Goal: Information Seeking & Learning: Check status

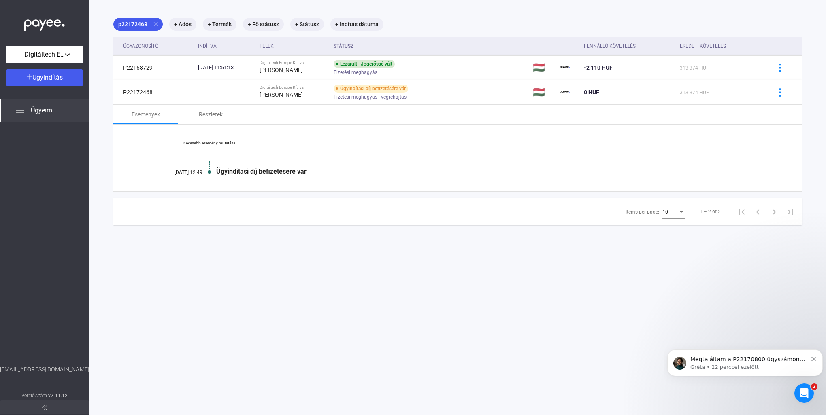
scroll to position [164, 0]
click at [760, 362] on span "Megtaláltam a P22170800 ügyszámon futó ügyet, ami ügyindítási díj befizetésére …" at bounding box center [747, 383] width 115 height 55
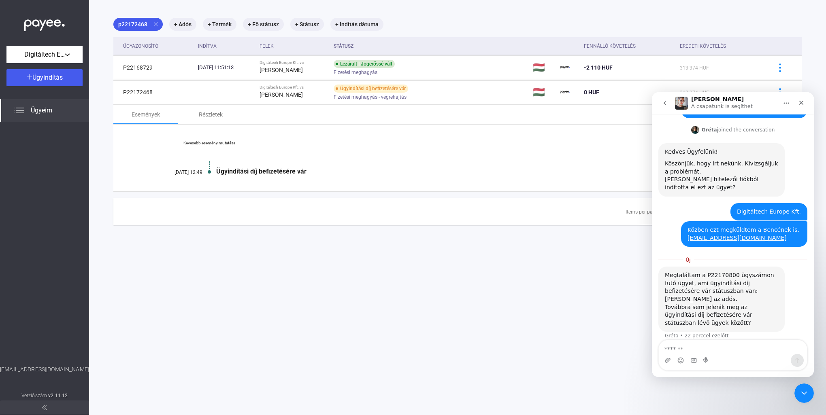
scroll to position [177, 0]
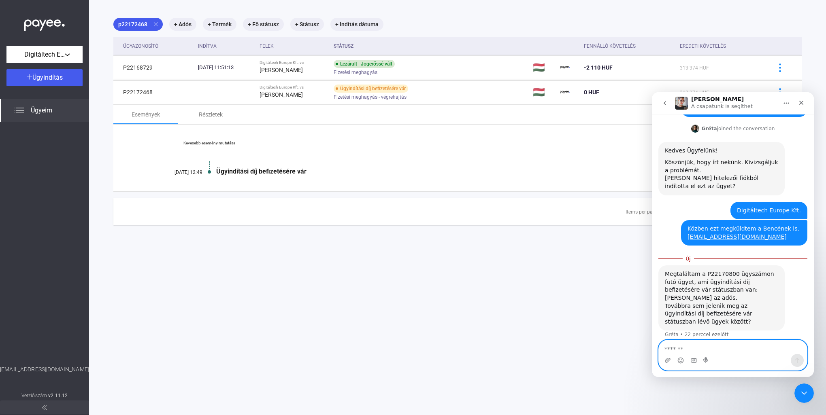
click at [747, 353] on textarea "Üzenet…" at bounding box center [732, 347] width 148 height 14
click at [744, 353] on textarea "Üzenet…" at bounding box center [732, 347] width 148 height 14
drag, startPoint x: 729, startPoint y: 267, endPoint x: 702, endPoint y: 266, distance: 26.7
click at [702, 270] on div "Megtaláltam a P22170800 ügyszámon futó ügyet, ami ügyindítási díj befizetésére …" at bounding box center [720, 282] width 113 height 24
copy div "P22170800"
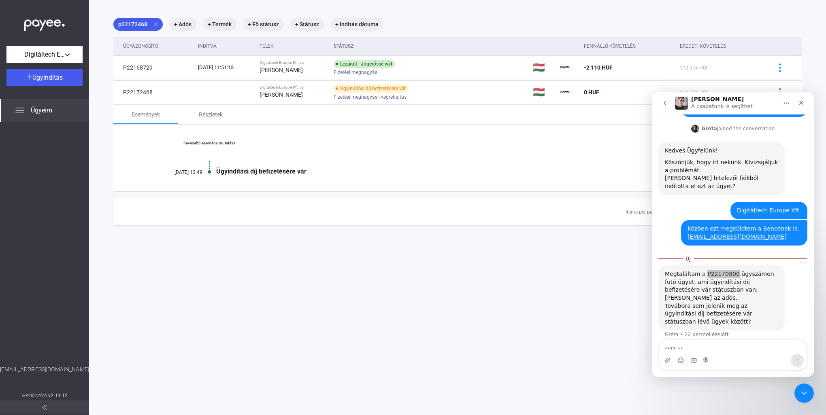
click at [534, 321] on main "p22172468 close + Adós + Termék + Fő státusz + Státusz + Indítás dátuma Ügyazon…" at bounding box center [457, 207] width 737 height 415
click at [157, 27] on mat-icon "close" at bounding box center [155, 24] width 7 height 7
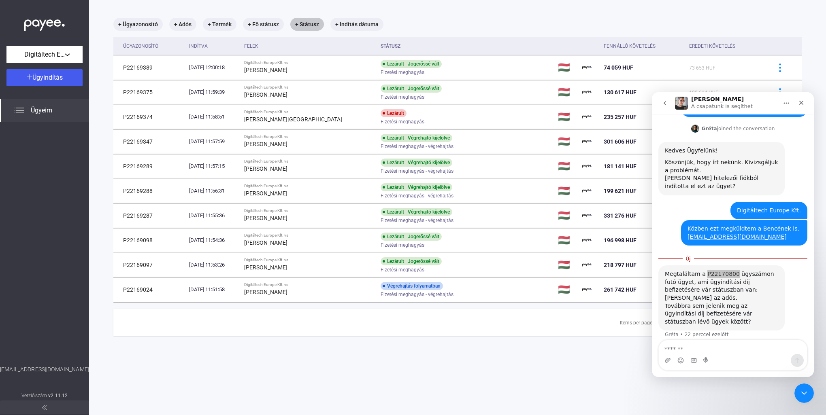
click at [306, 27] on mat-chip "+ Státusz" at bounding box center [307, 24] width 34 height 13
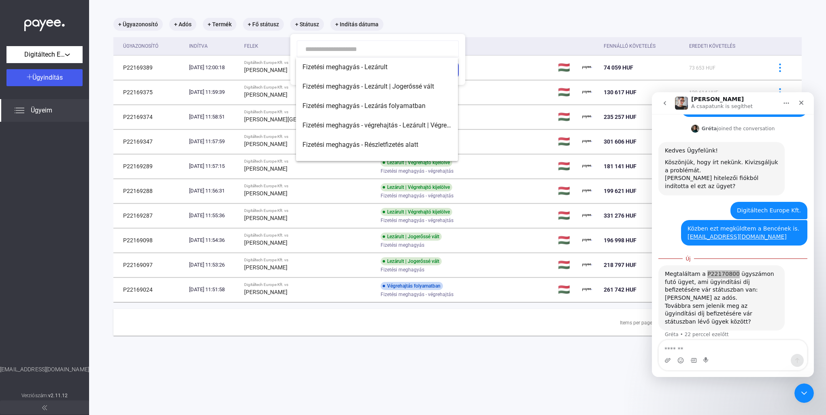
scroll to position [71, 0]
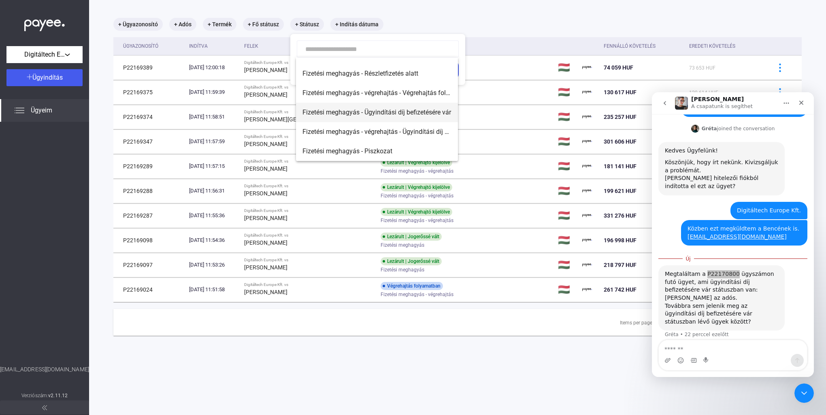
click at [434, 113] on span "Fizetési meghagyás - Ügyindítási díj befizetésére vár" at bounding box center [376, 113] width 149 height 10
type input "**********"
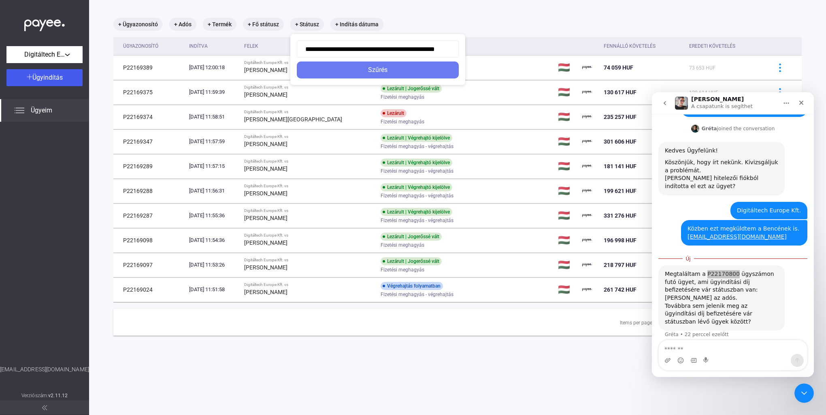
click at [391, 69] on div "Szűrés" at bounding box center [377, 70] width 157 height 10
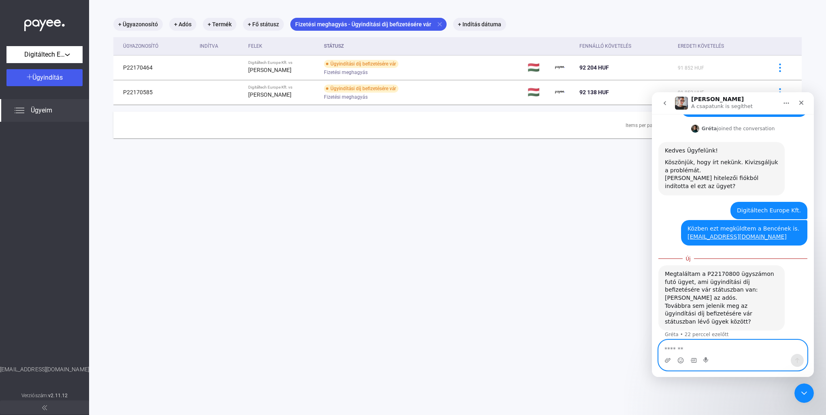
click at [697, 347] on textarea "Üzenet…" at bounding box center [732, 347] width 148 height 14
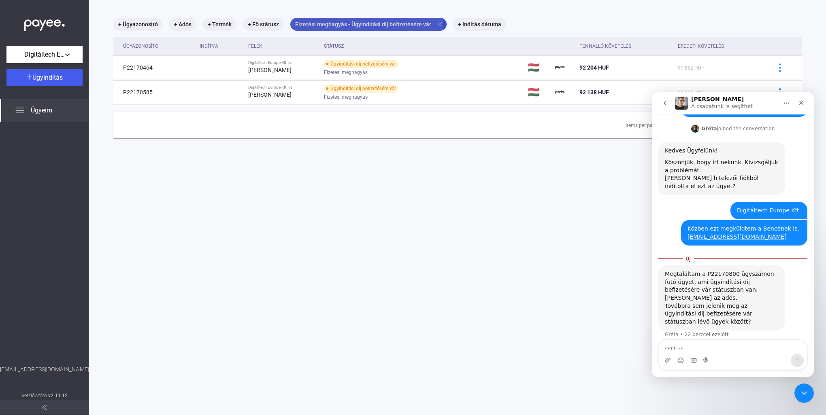
click at [294, 25] on mat-chip "Fizetési meghagyás - Ügyindítási díj befizetésére vár close" at bounding box center [368, 24] width 156 height 13
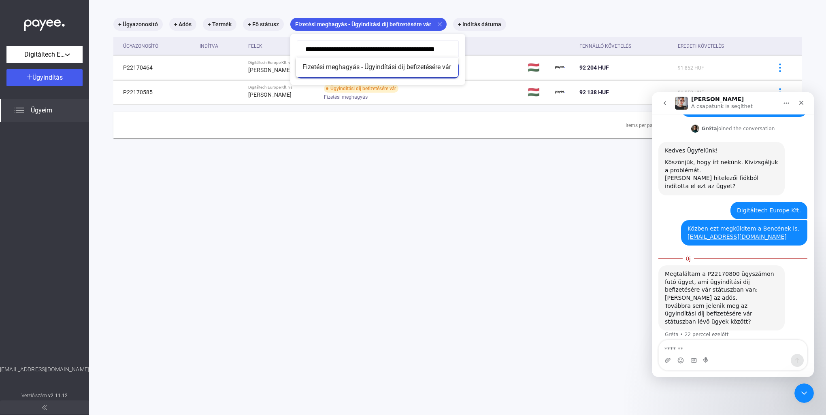
drag, startPoint x: 442, startPoint y: 48, endPoint x: 231, endPoint y: 42, distance: 210.1
click at [290, 31] on div "**********" at bounding box center [368, 31] width 156 height 0
click at [697, 345] on textarea "Üzenet…" at bounding box center [732, 347] width 148 height 14
type textarea "**********"
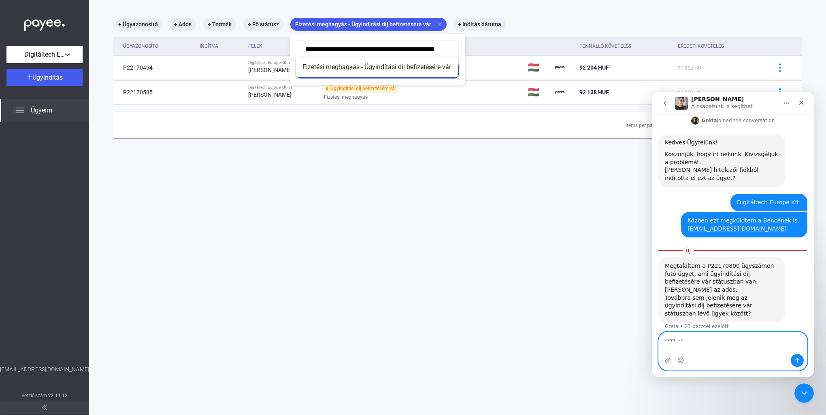
scroll to position [196, 0]
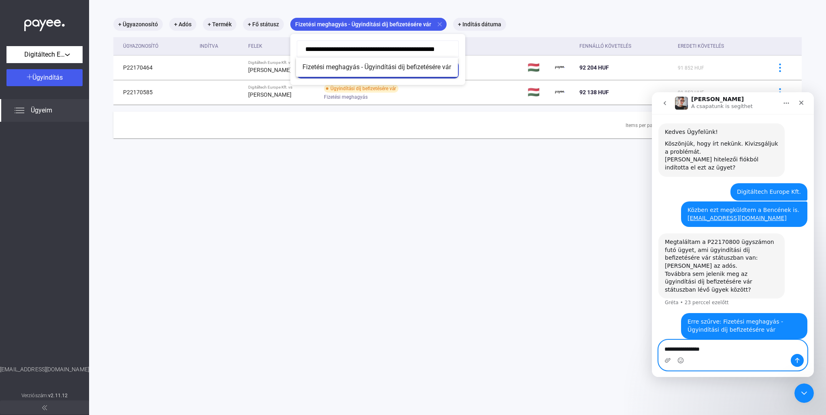
type textarea "**********"
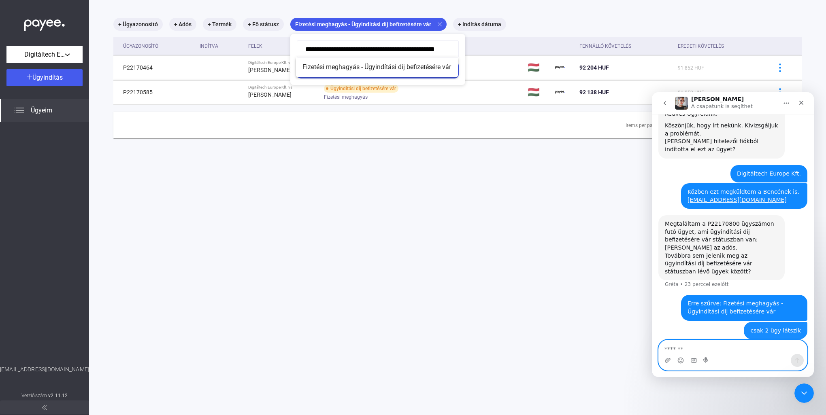
scroll to position [214, 0]
click at [466, 249] on div at bounding box center [413, 207] width 826 height 415
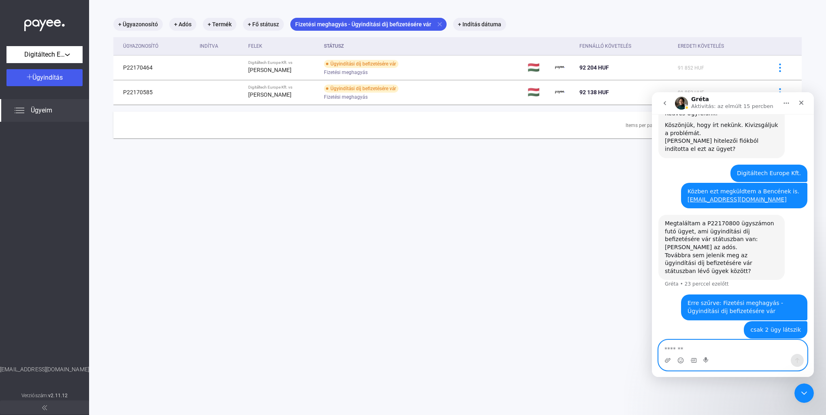
click at [743, 348] on textarea "Üzenet…" at bounding box center [732, 347] width 148 height 14
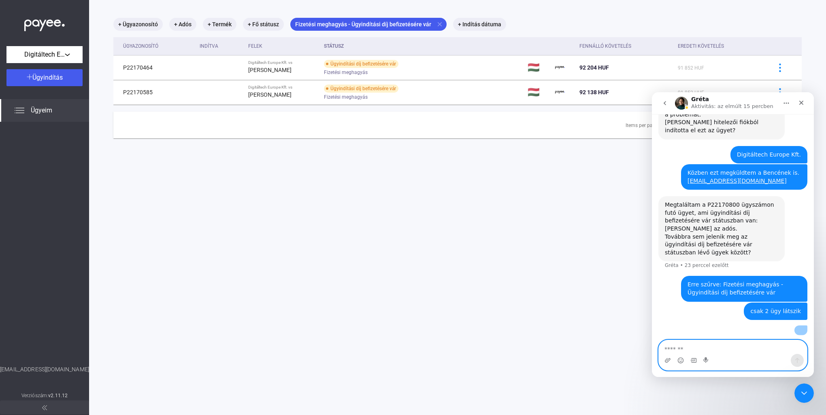
scroll to position [256, 0]
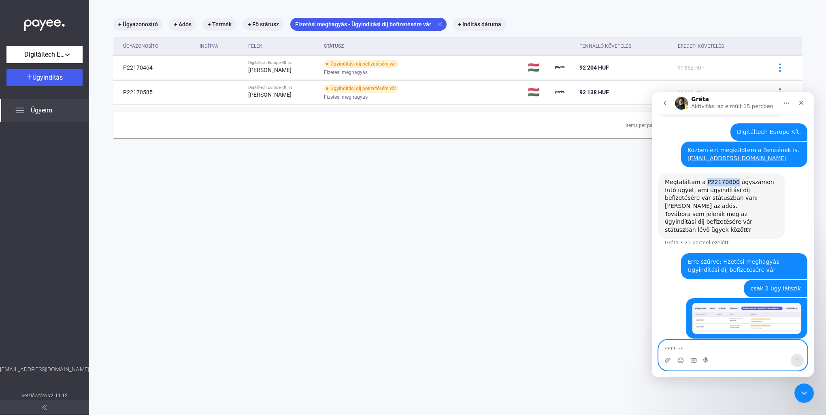
drag, startPoint x: 728, startPoint y: 173, endPoint x: 701, endPoint y: 173, distance: 27.1
click at [701, 178] on div "Megtaláltam a P22170800 ügyszámon futó ügyet, ami ügyindítási díj befizetésére …" at bounding box center [720, 190] width 113 height 24
copy div "P22170800"
click at [271, 352] on main "+ Ügyazonosító + Adós + Termék + Fő státusz Fizetési meghagyás - Ügyindítási dí…" at bounding box center [457, 207] width 737 height 415
click at [437, 25] on mat-icon "close" at bounding box center [439, 24] width 7 height 7
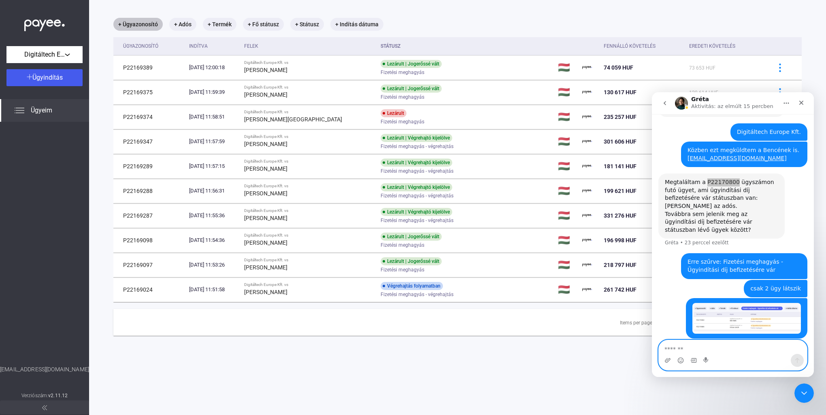
click at [132, 21] on mat-chip "+ Ügyazonosító" at bounding box center [137, 24] width 49 height 13
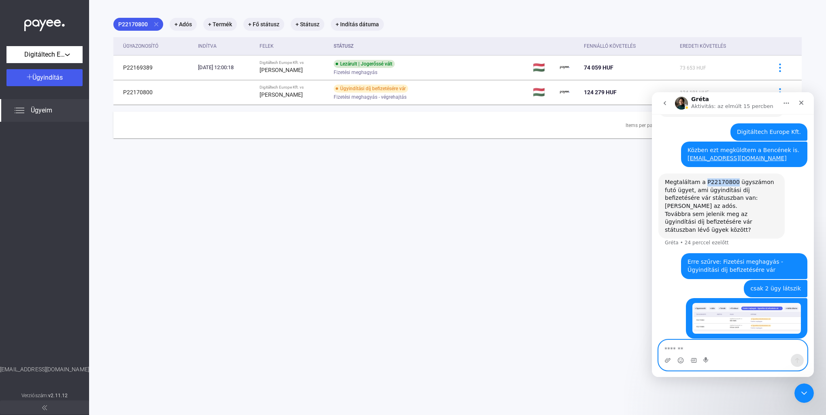
click at [719, 353] on textarea "Üzenet…" at bounding box center [732, 347] width 148 height 14
type textarea "**********"
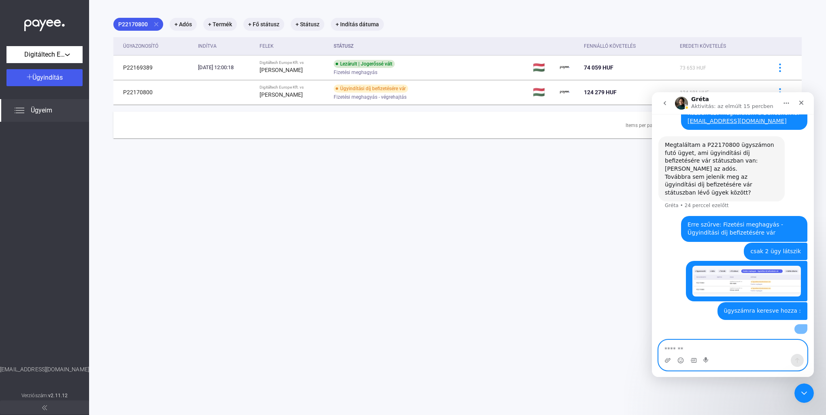
scroll to position [317, 0]
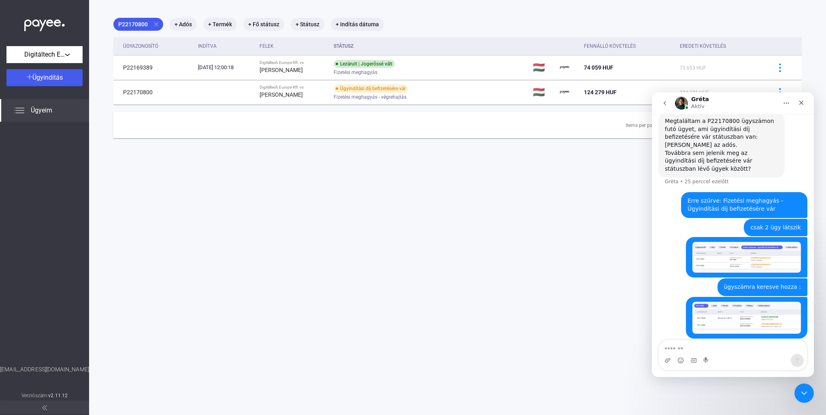
click at [806, 104] on div "Bezárás" at bounding box center [801, 103] width 15 height 15
